Goal: Information Seeking & Learning: Learn about a topic

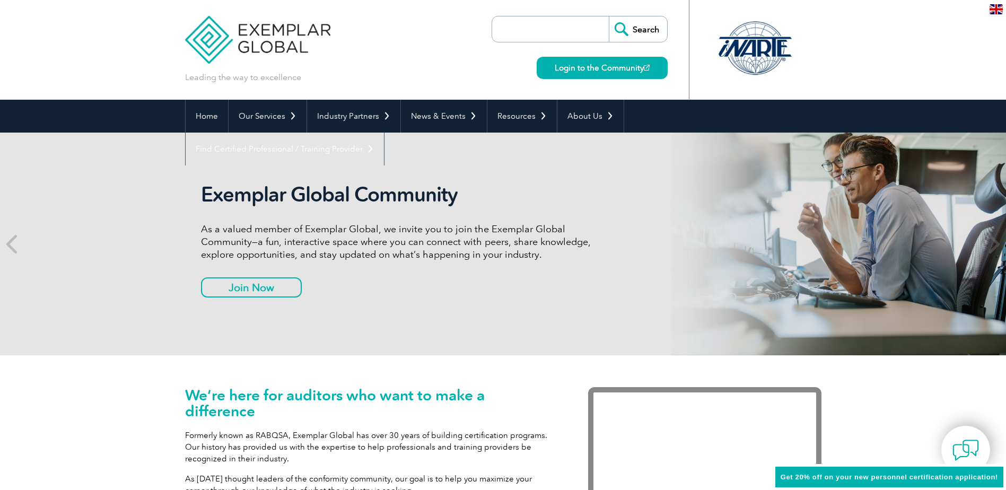
click at [527, 30] on input "search" at bounding box center [552, 28] width 111 height 25
type input "iso 14001"
click at [609, 16] on input "Search" at bounding box center [638, 28] width 58 height 25
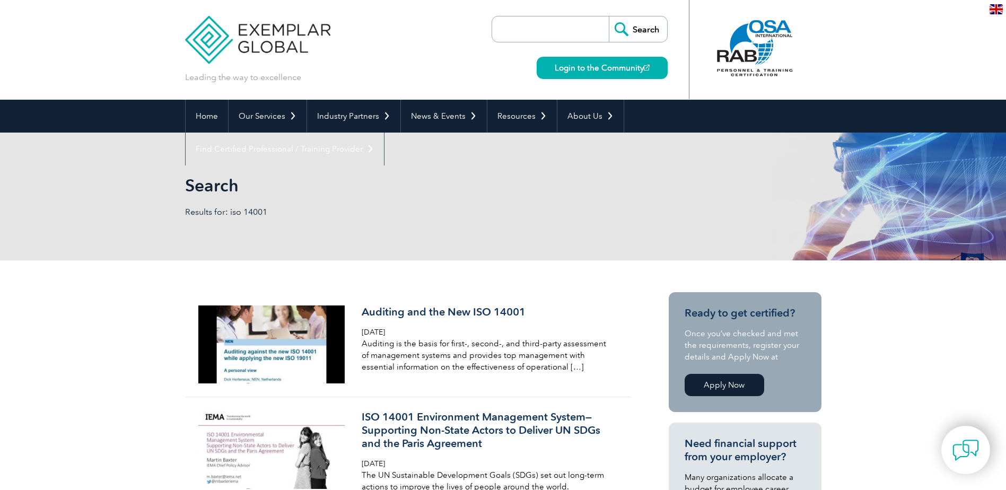
click at [550, 27] on input "search" at bounding box center [552, 28] width 111 height 25
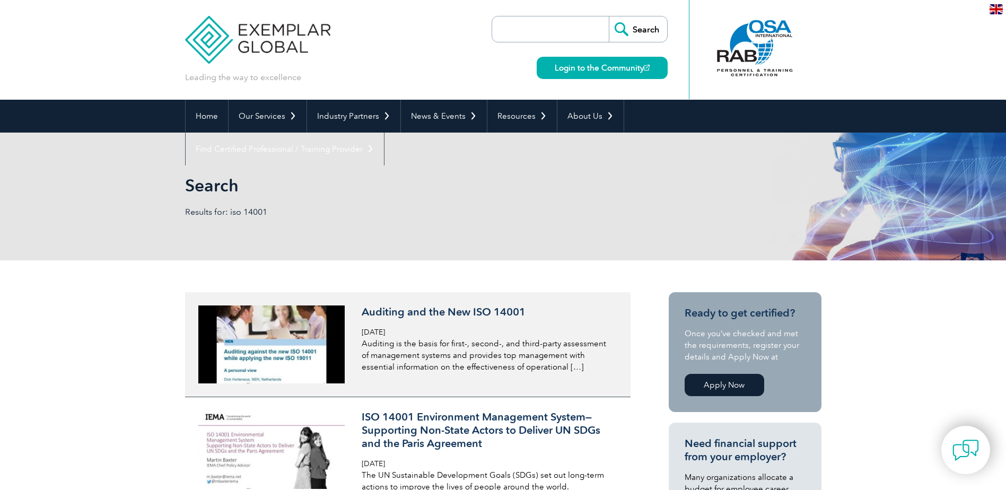
scroll to position [106, 0]
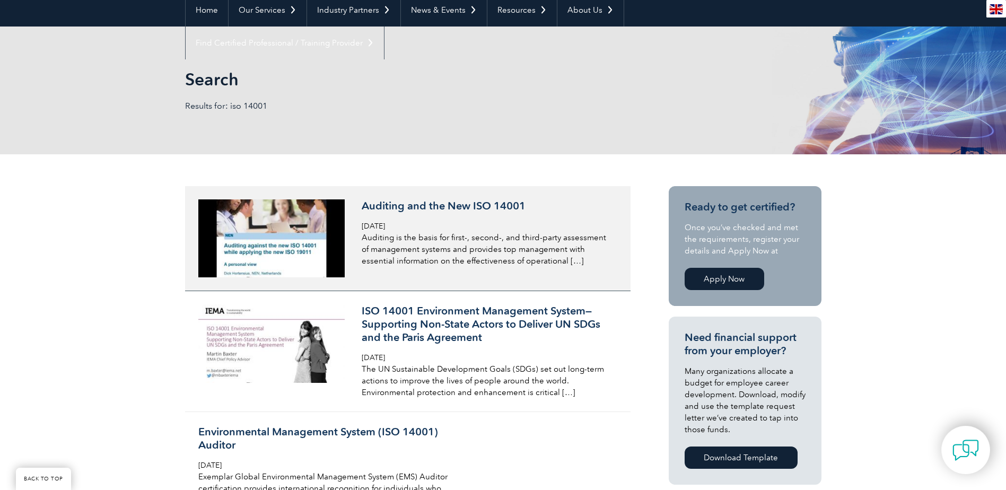
click at [449, 208] on h3 "Auditing and the New ISO 14001" at bounding box center [487, 205] width 251 height 13
